Goal: Task Accomplishment & Management: Manage account settings

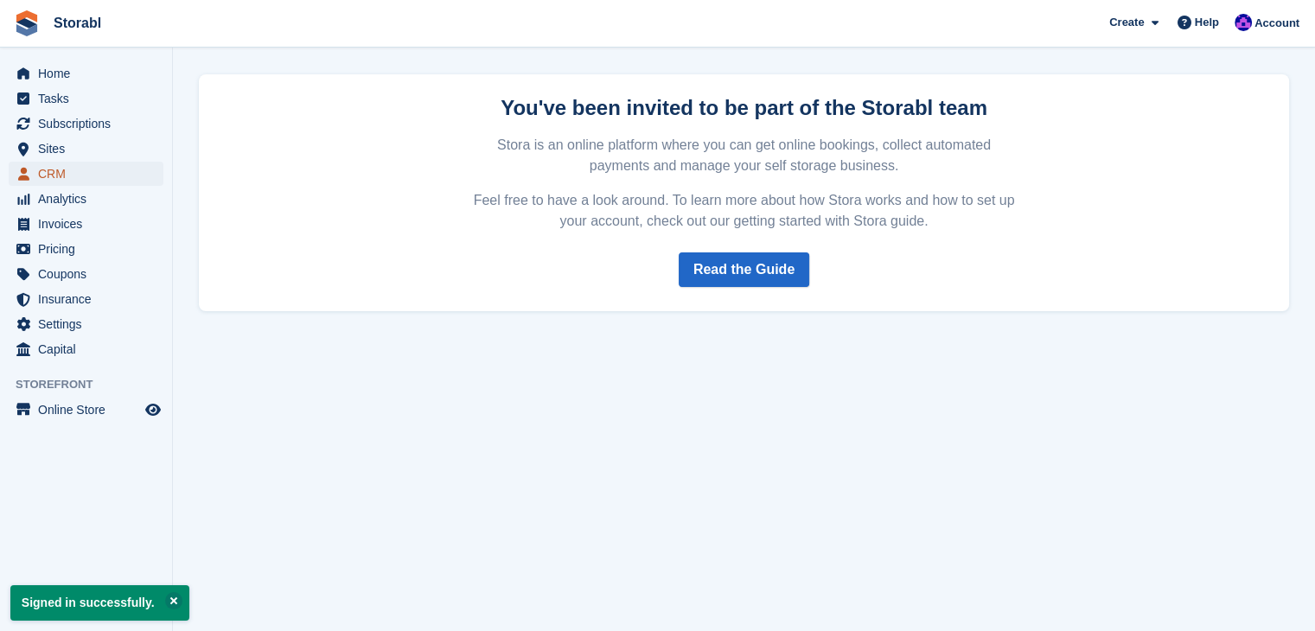
click at [74, 176] on span "CRM" at bounding box center [90, 174] width 104 height 24
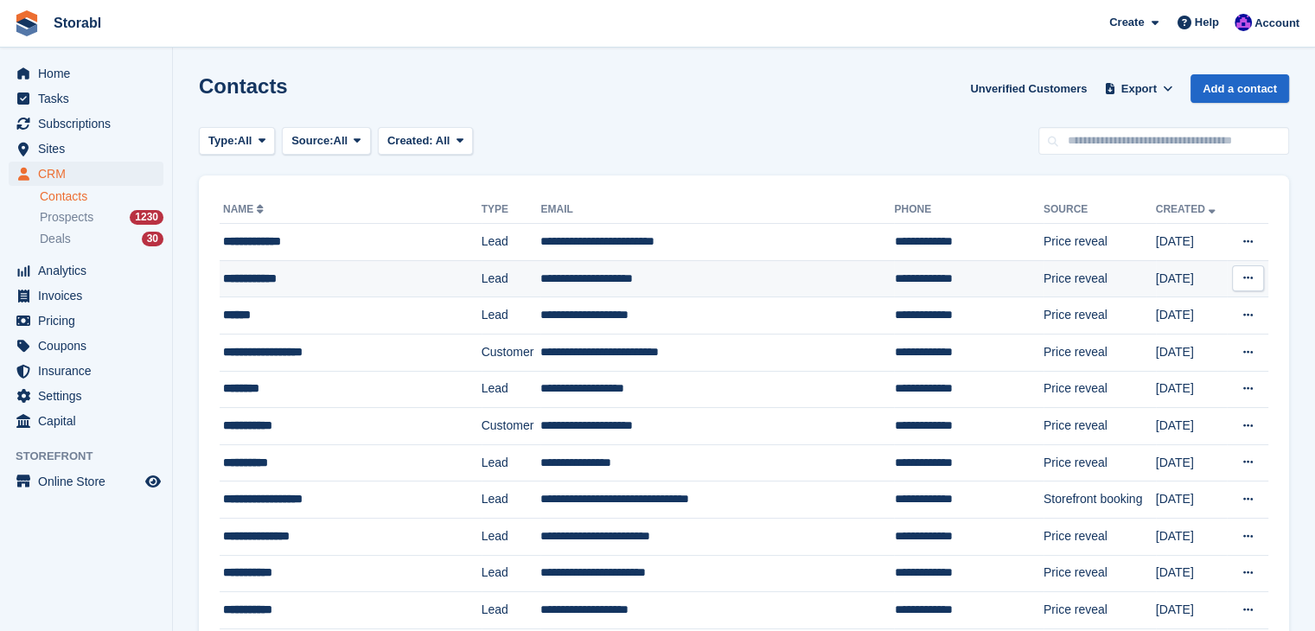
click at [410, 270] on div "**********" at bounding box center [336, 279] width 227 height 18
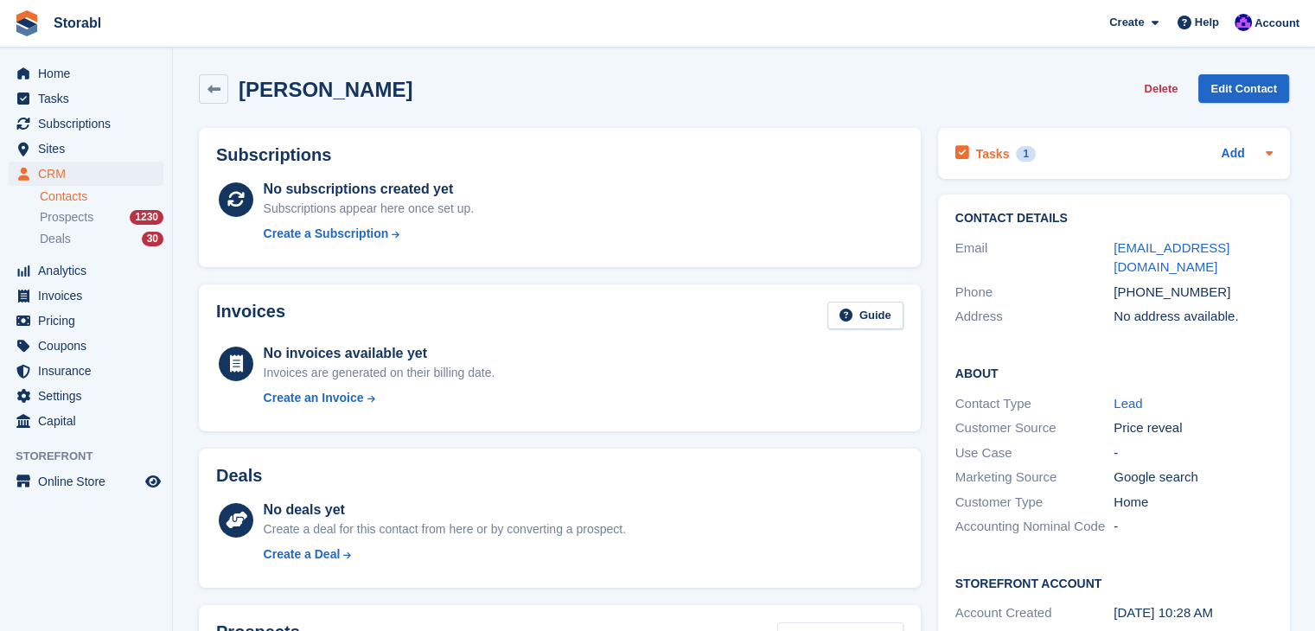
click at [1272, 146] on div "Tasks 1 Add FU Day 1 [DATE]" at bounding box center [1114, 153] width 352 height 51
click at [1267, 151] on icon at bounding box center [1269, 153] width 14 height 14
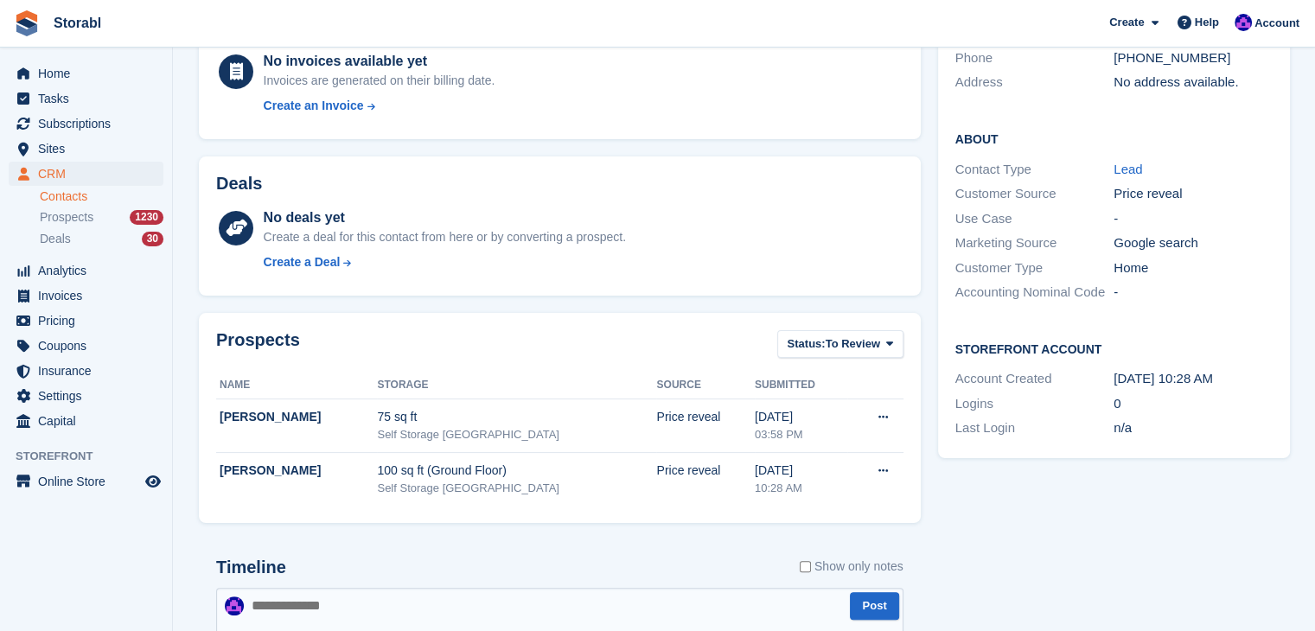
scroll to position [432, 0]
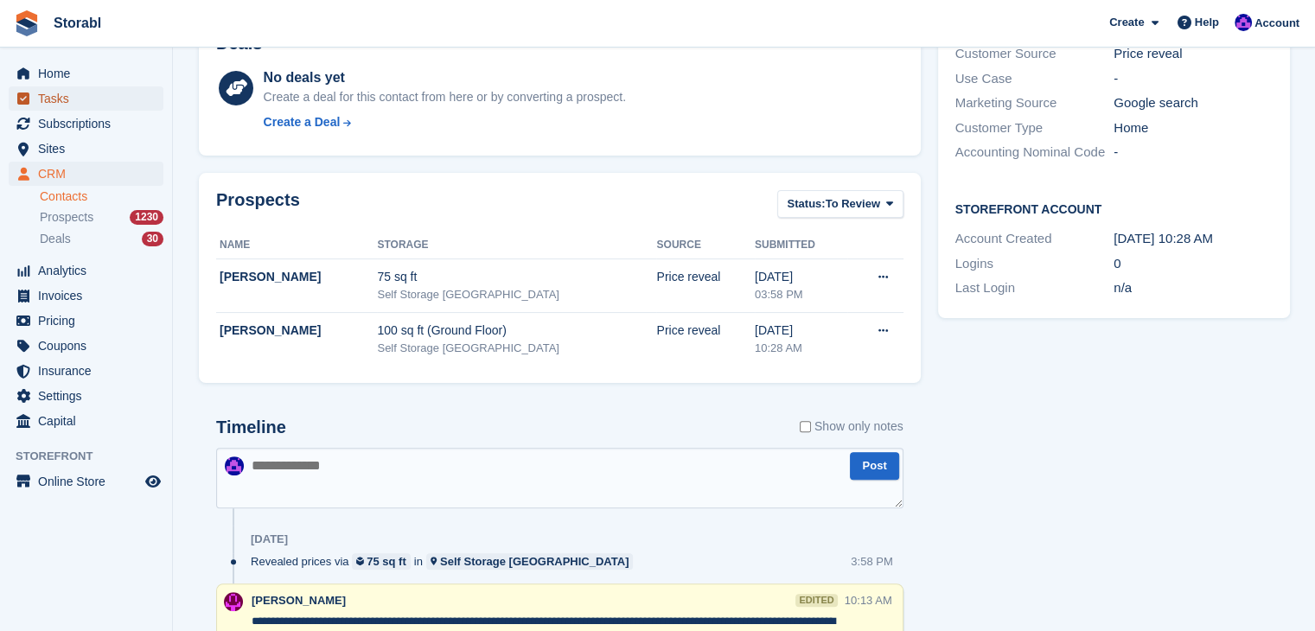
click at [100, 98] on span "Tasks" at bounding box center [90, 98] width 104 height 24
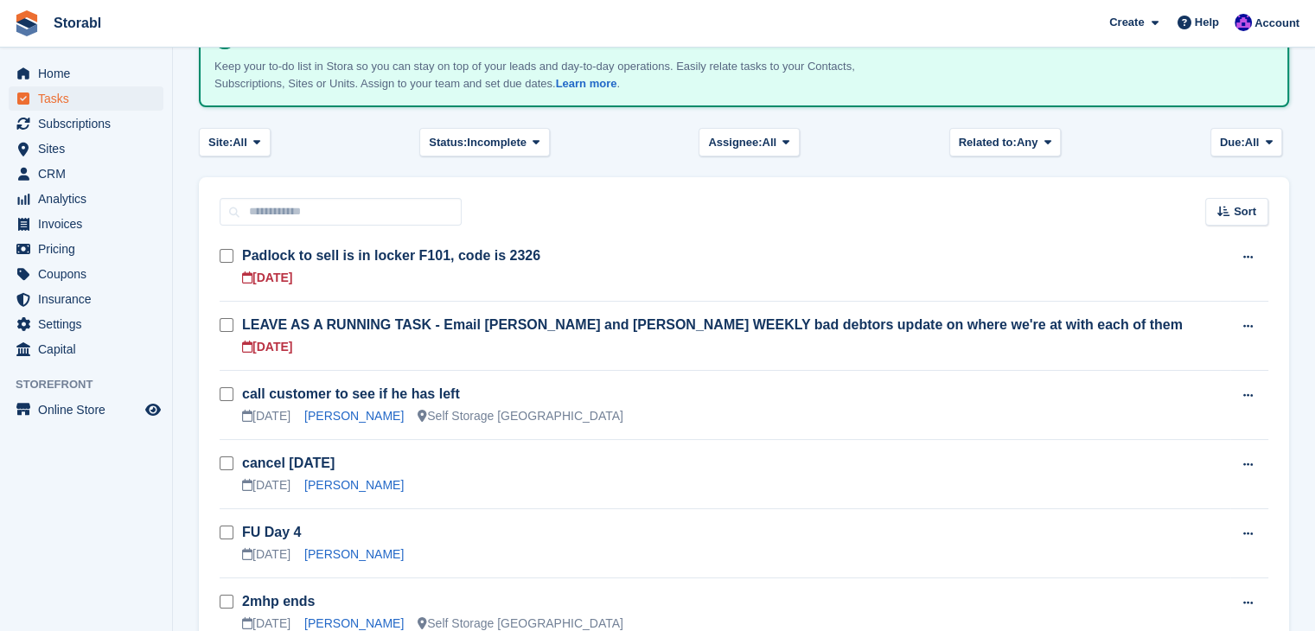
scroll to position [173, 0]
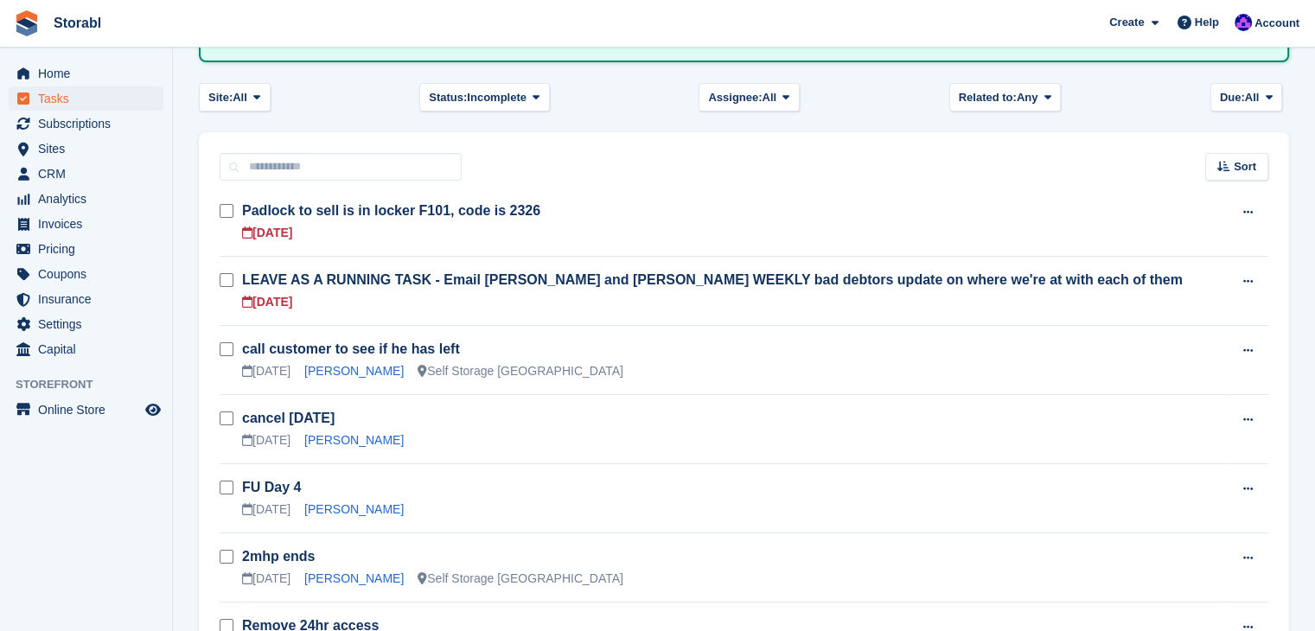
click at [48, 473] on aside "Home Tasks Subscriptions Subscriptions Subscriptions Contracts Price increases …" at bounding box center [86, 320] width 172 height 545
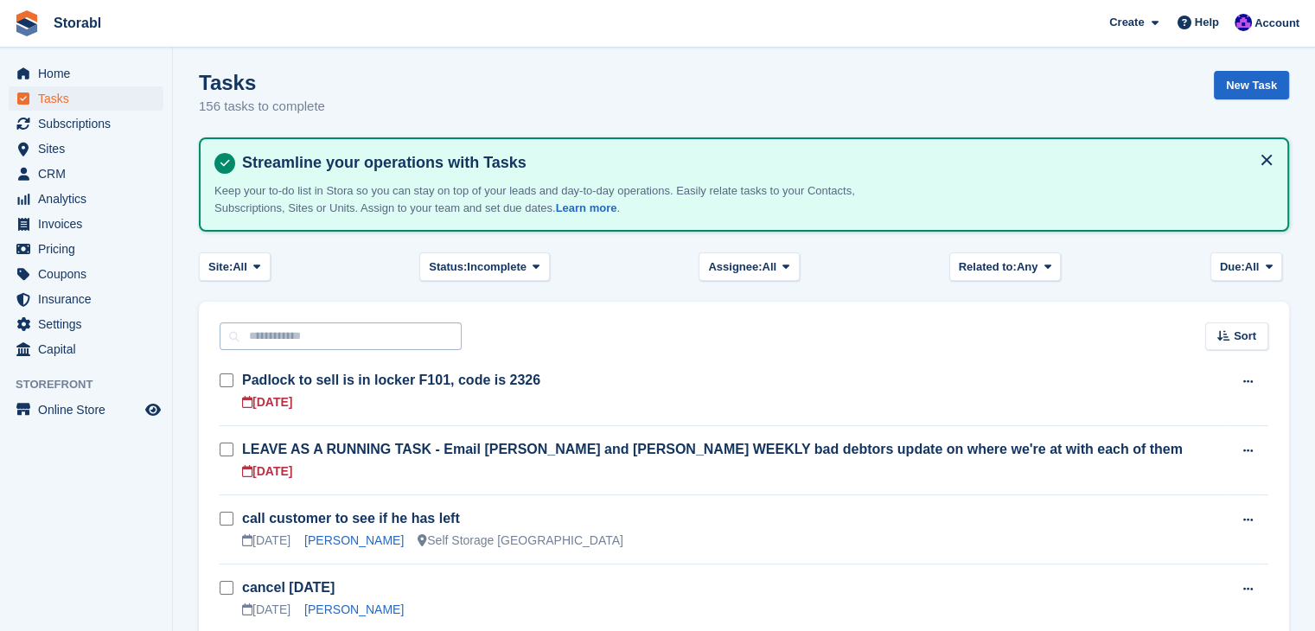
scroll to position [0, 0]
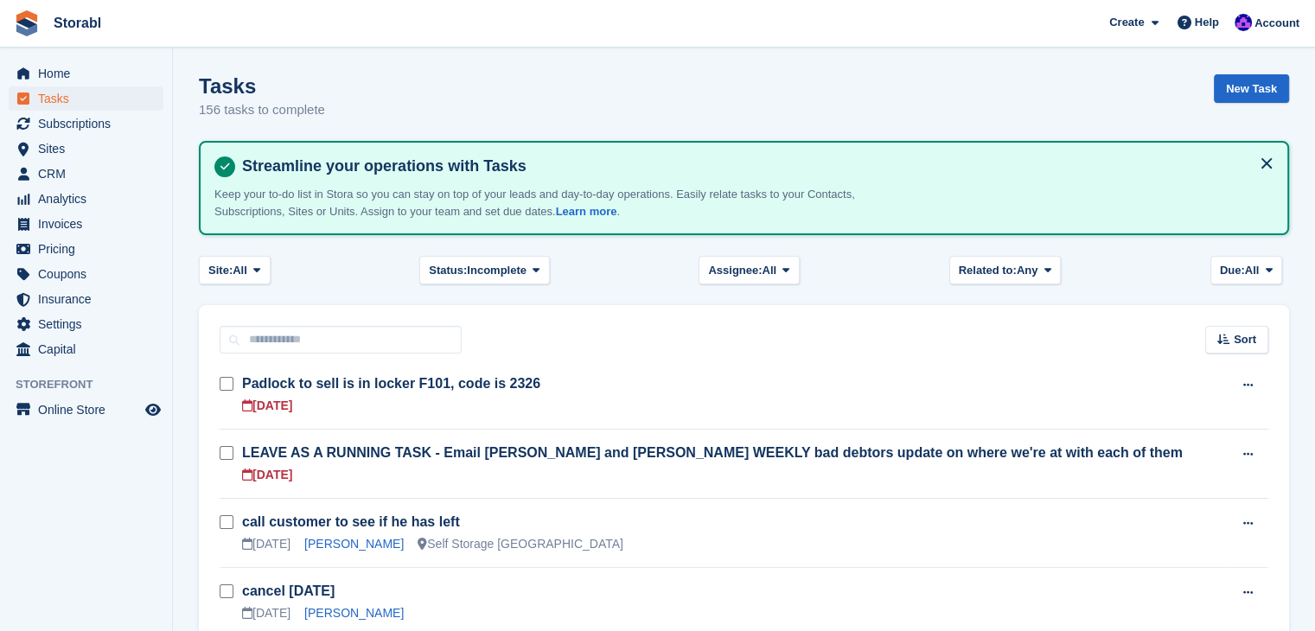
click at [38, 599] on div "Home Tasks Subscriptions Subscriptions Subscriptions Contracts Price increases …" at bounding box center [86, 363] width 173 height 631
click at [50, 167] on span "CRM" at bounding box center [90, 174] width 104 height 24
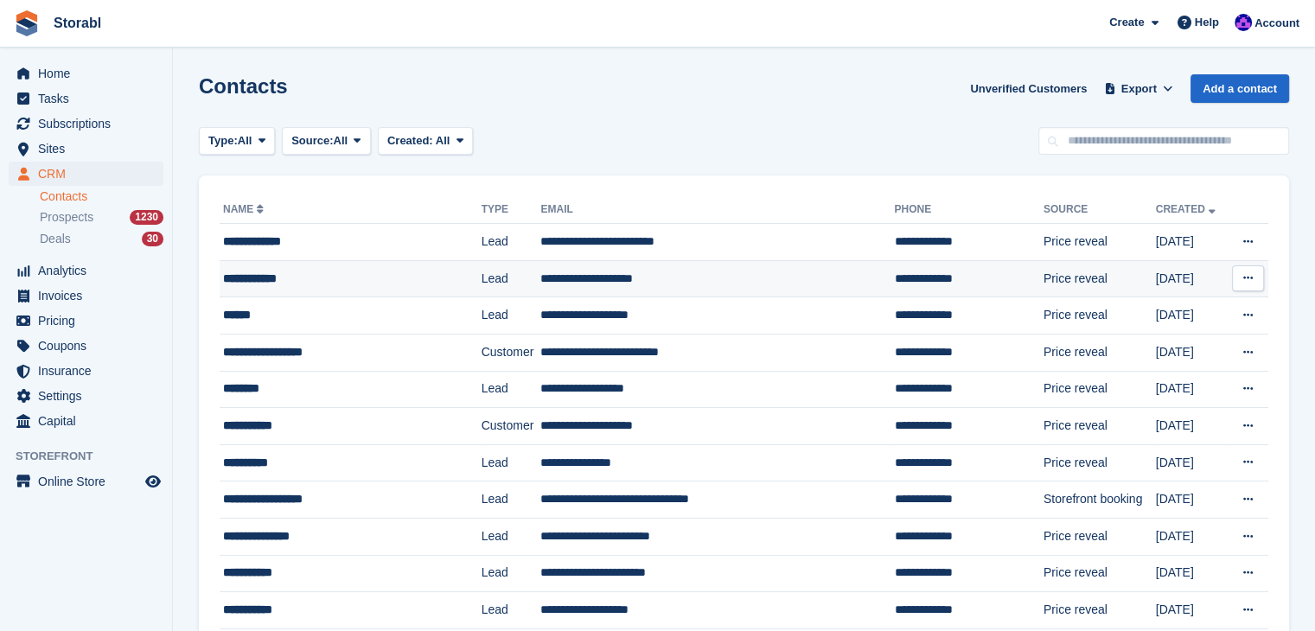
click at [262, 284] on div "**********" at bounding box center [336, 279] width 227 height 18
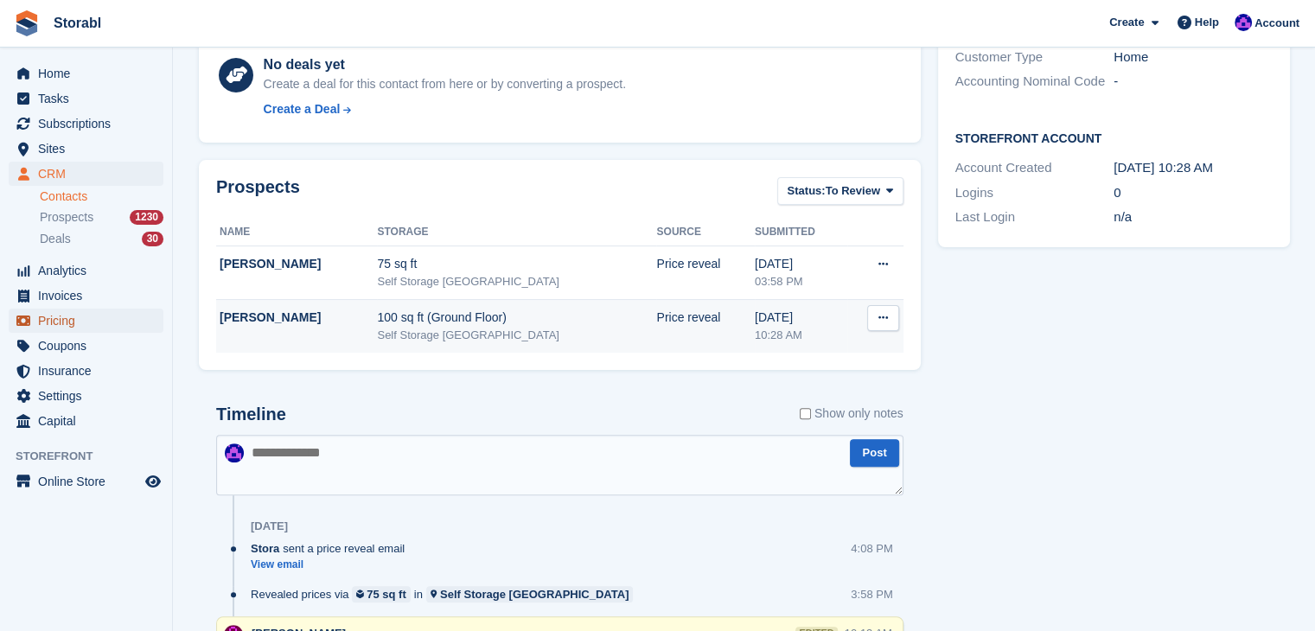
scroll to position [519, 0]
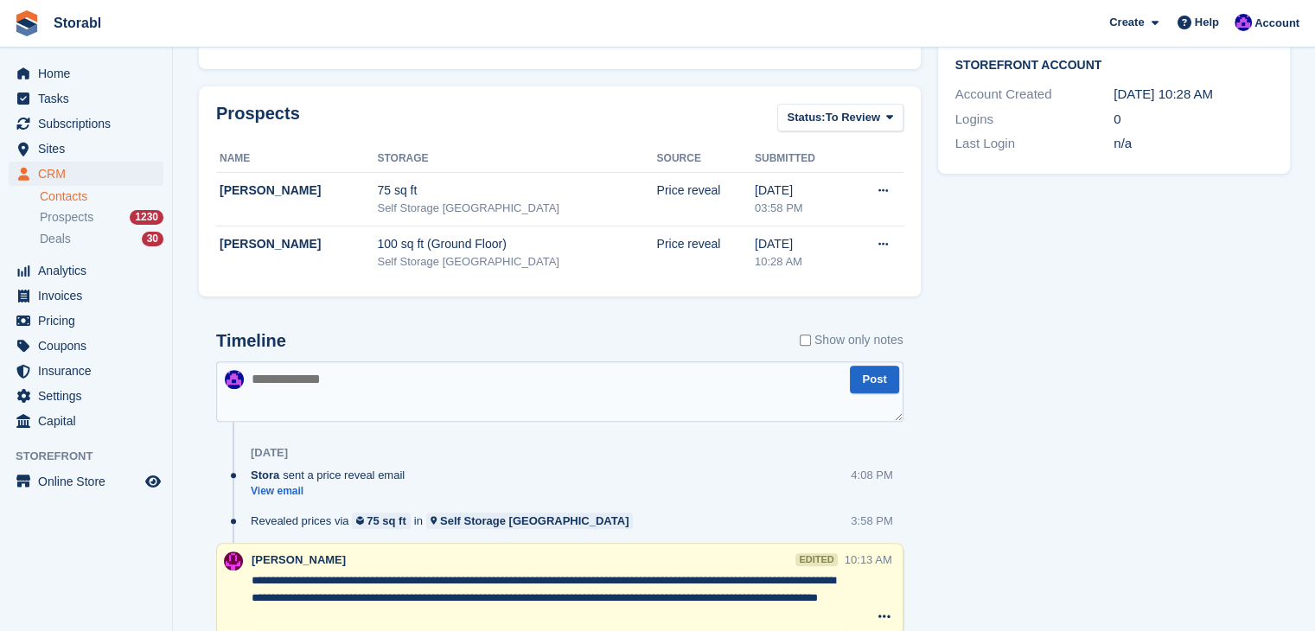
click at [409, 393] on textarea at bounding box center [559, 391] width 687 height 61
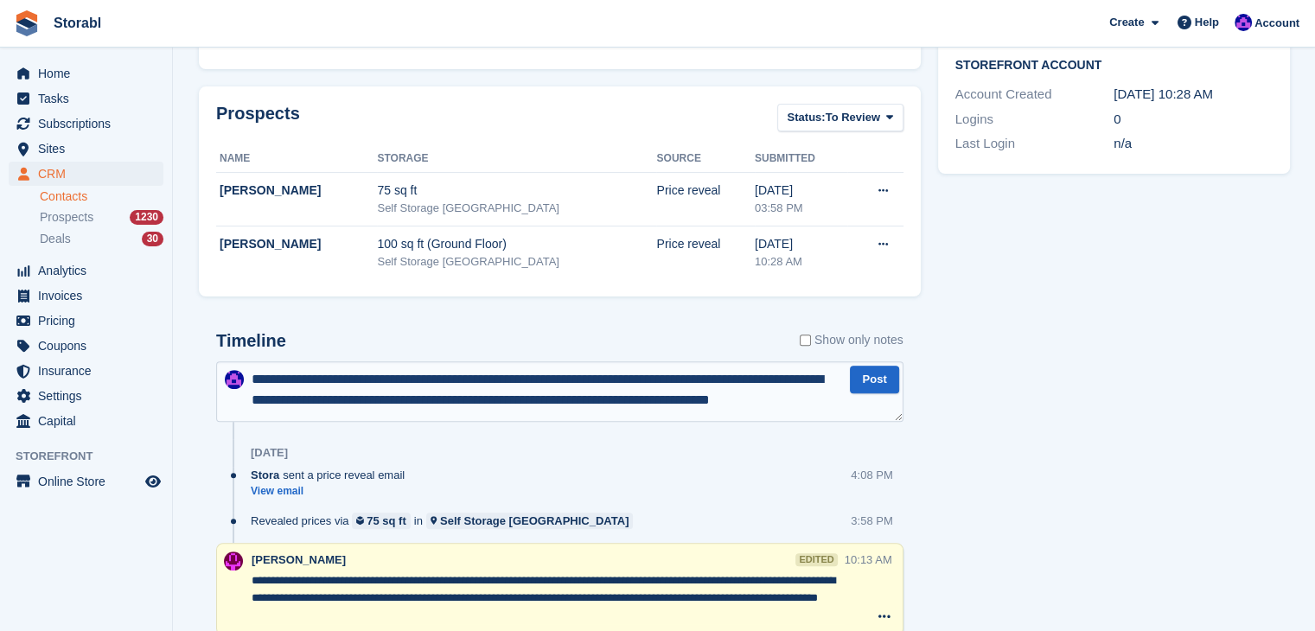
scroll to position [9, 0]
type textarea "**********"
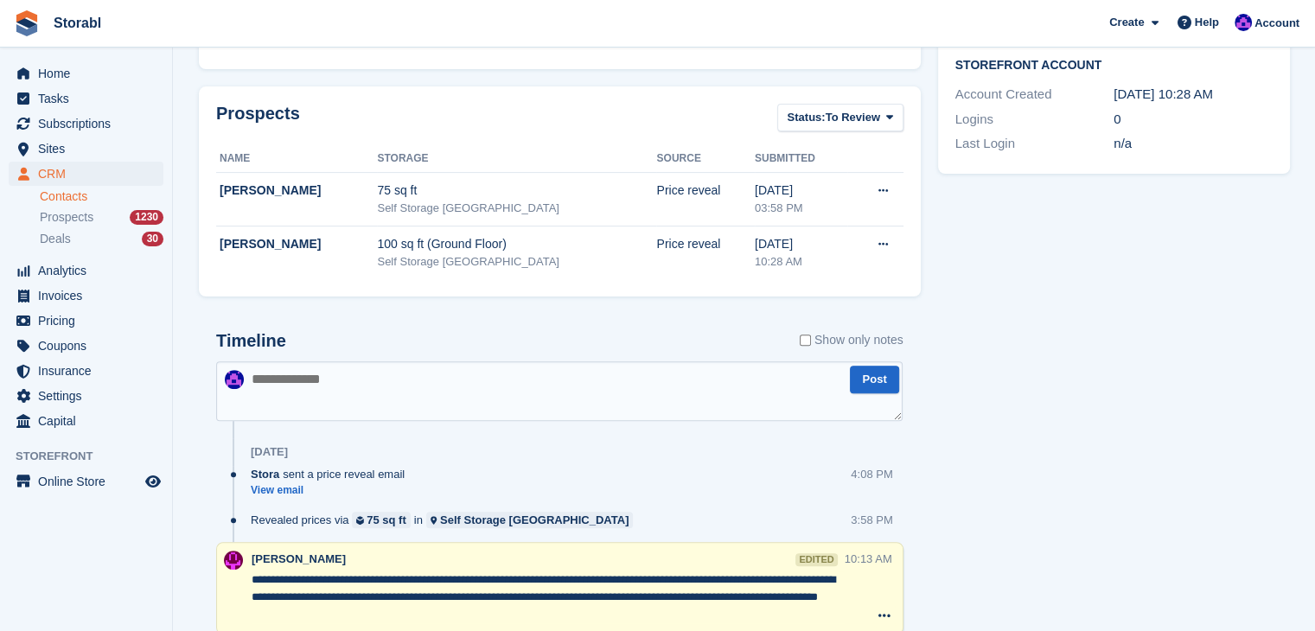
scroll to position [0, 0]
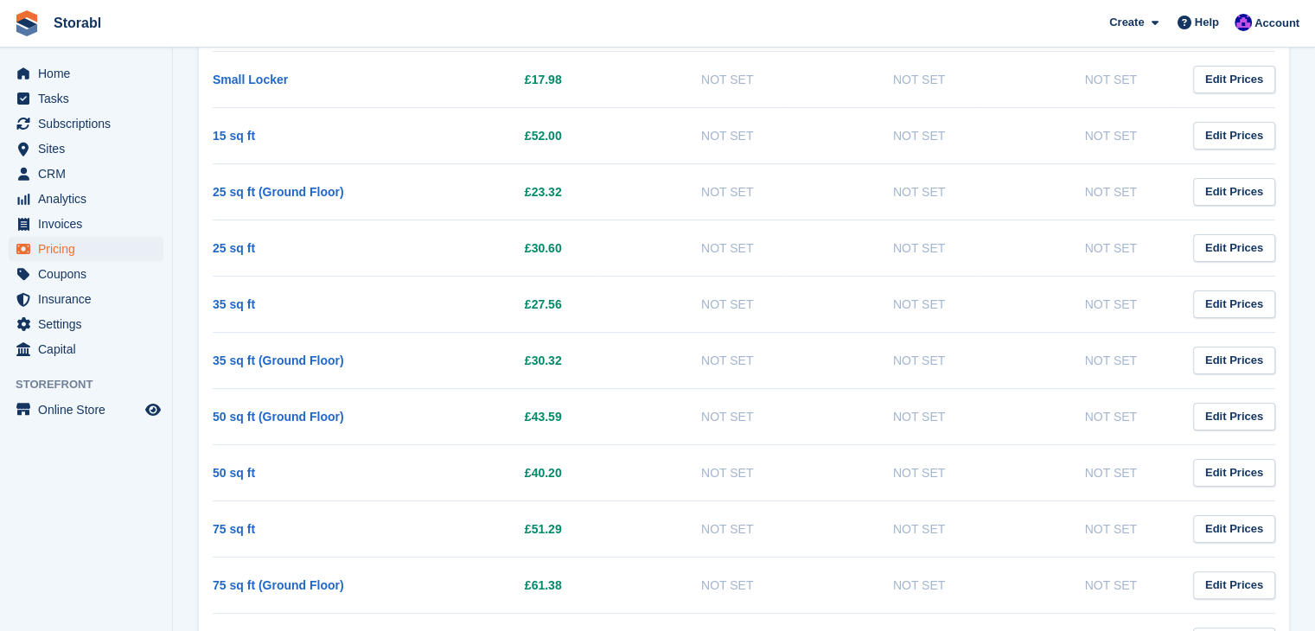
scroll to position [432, 0]
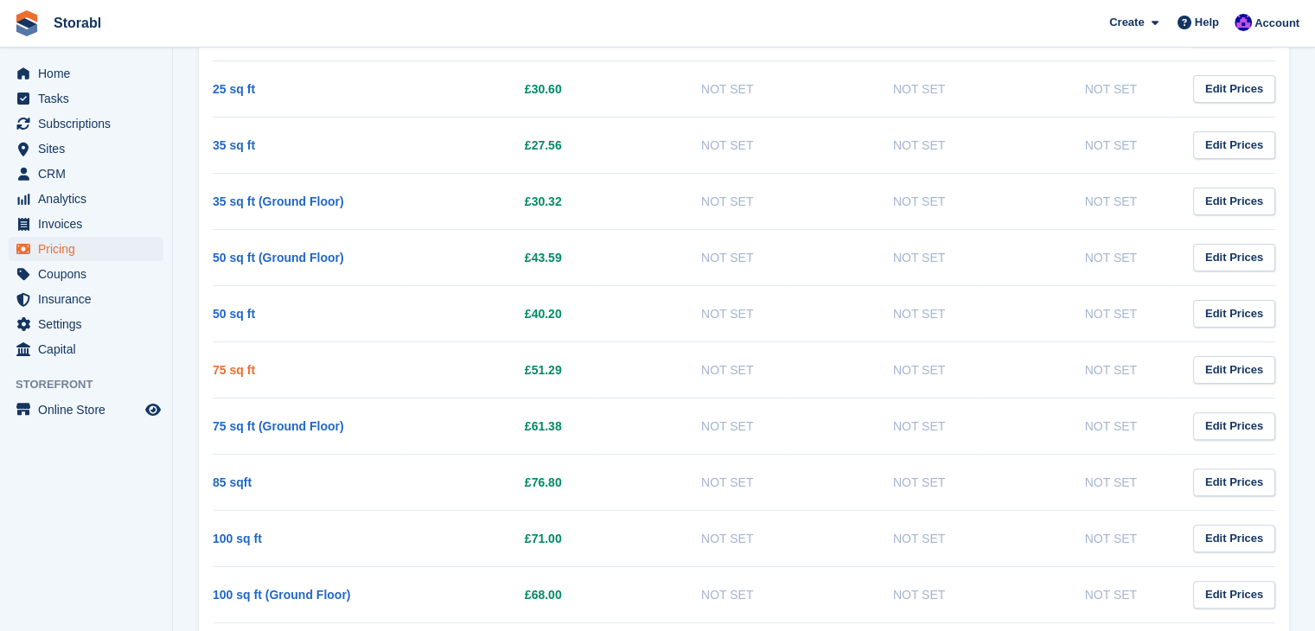
click at [248, 371] on link "75 sq ft" at bounding box center [234, 370] width 42 height 14
